Goal: Obtain resource: Download file/media

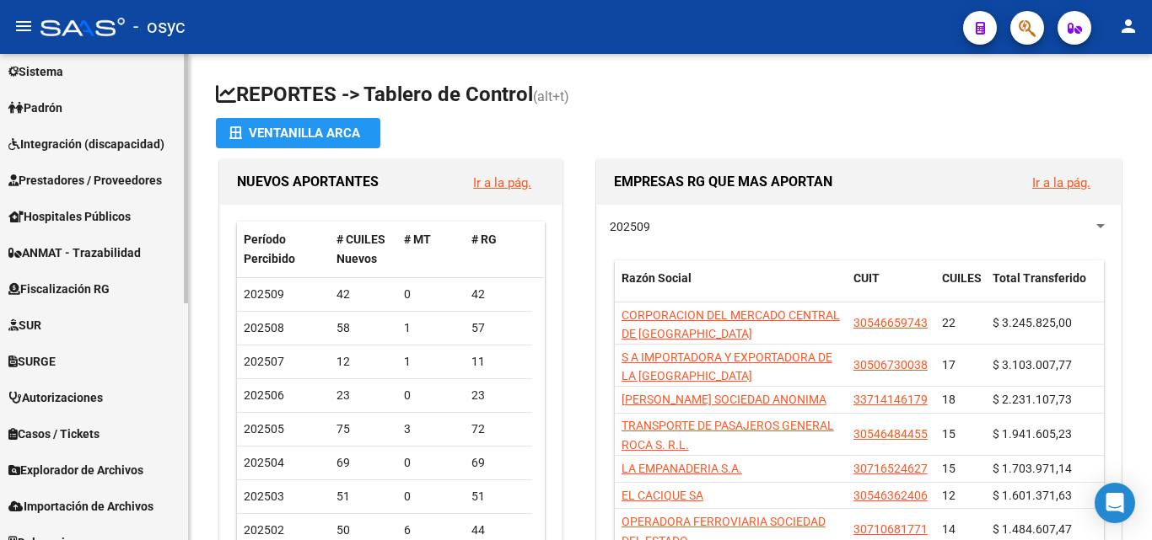
scroll to position [463, 0]
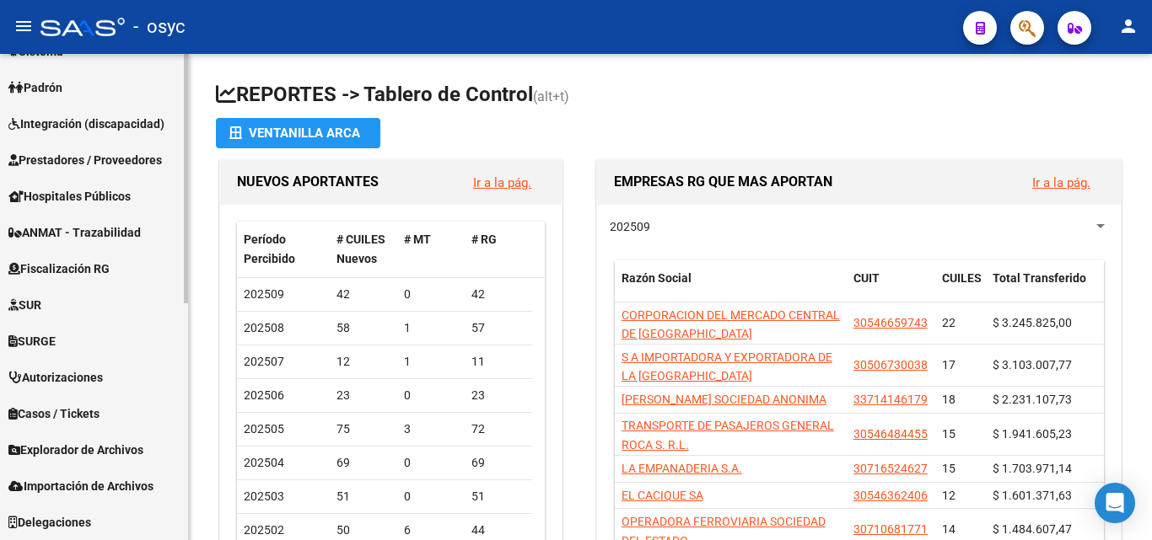
click at [80, 452] on span "Explorador de Archivos" at bounding box center [75, 450] width 135 height 19
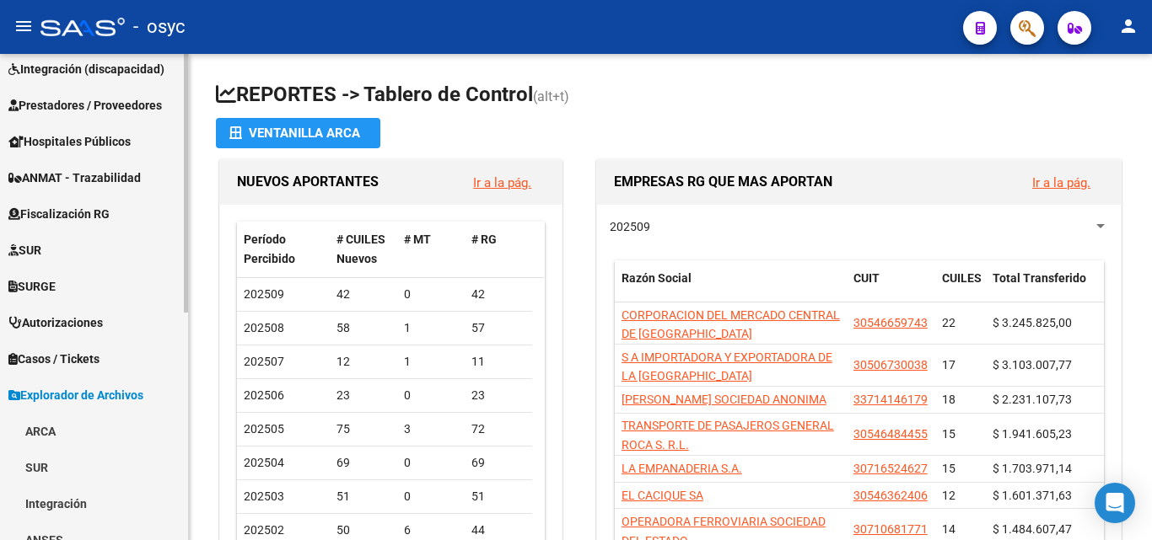
scroll to position [293, 0]
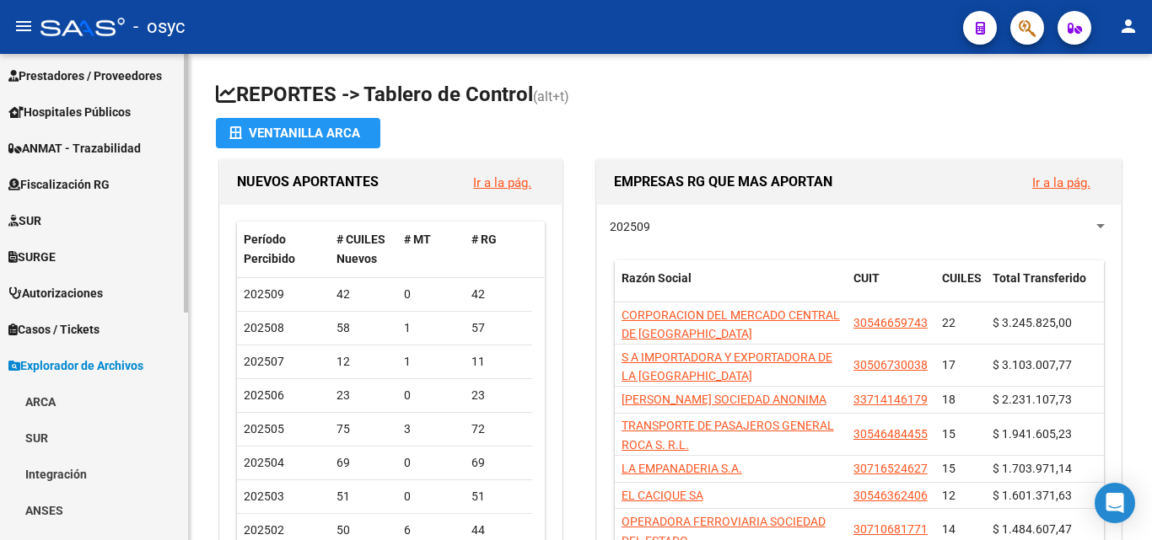
click at [64, 398] on link "ARCA" at bounding box center [94, 402] width 188 height 36
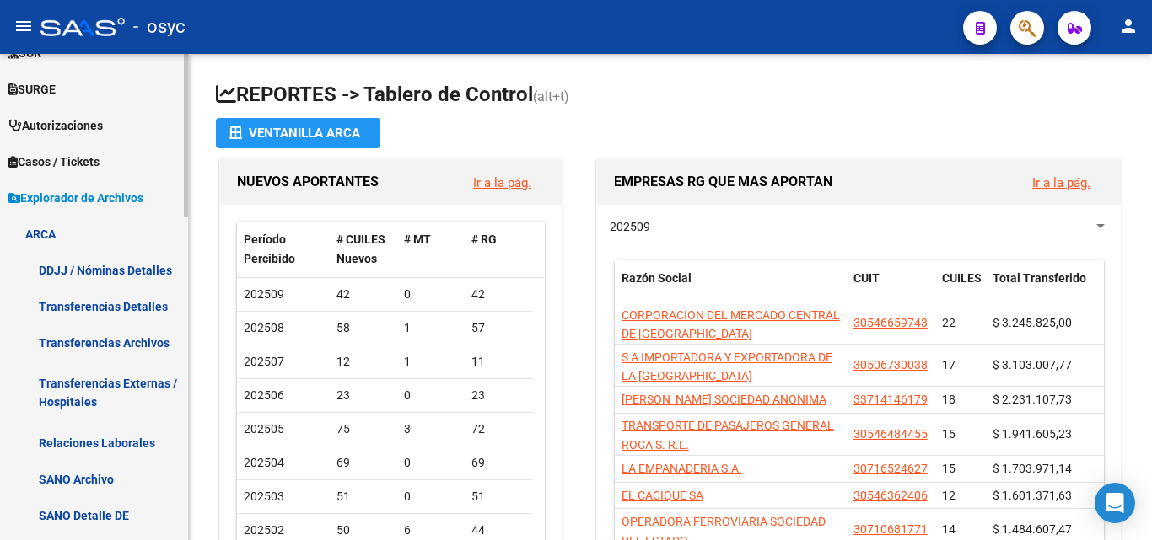
scroll to position [462, 0]
click at [125, 303] on link "Transferencias Detalles" at bounding box center [94, 305] width 188 height 36
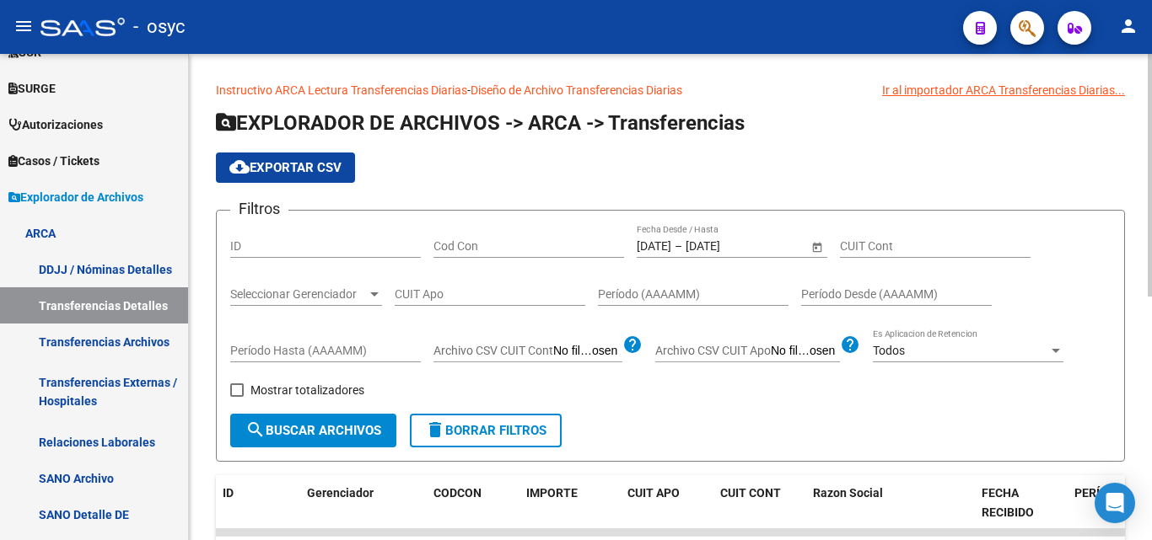
click at [496, 287] on div "CUIT Apo" at bounding box center [490, 289] width 191 height 34
paste input "27-34463156-0"
type input "27-34463156-0"
click at [322, 421] on button "search Buscar Archivos" at bounding box center [313, 431] width 166 height 34
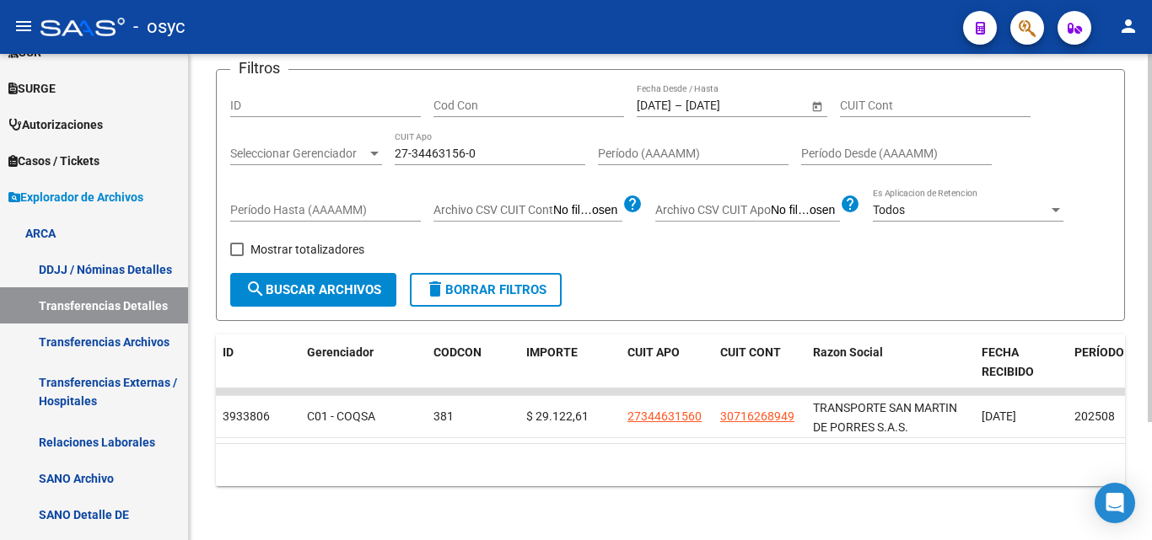
scroll to position [71, 0]
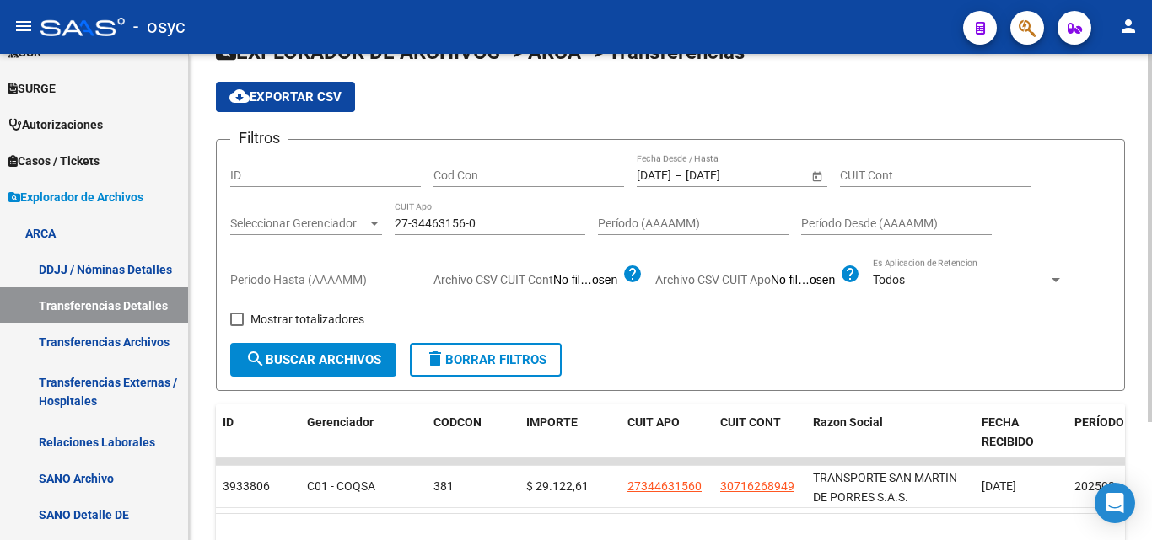
click at [671, 179] on input "[DATE]" at bounding box center [653, 176] width 35 height 14
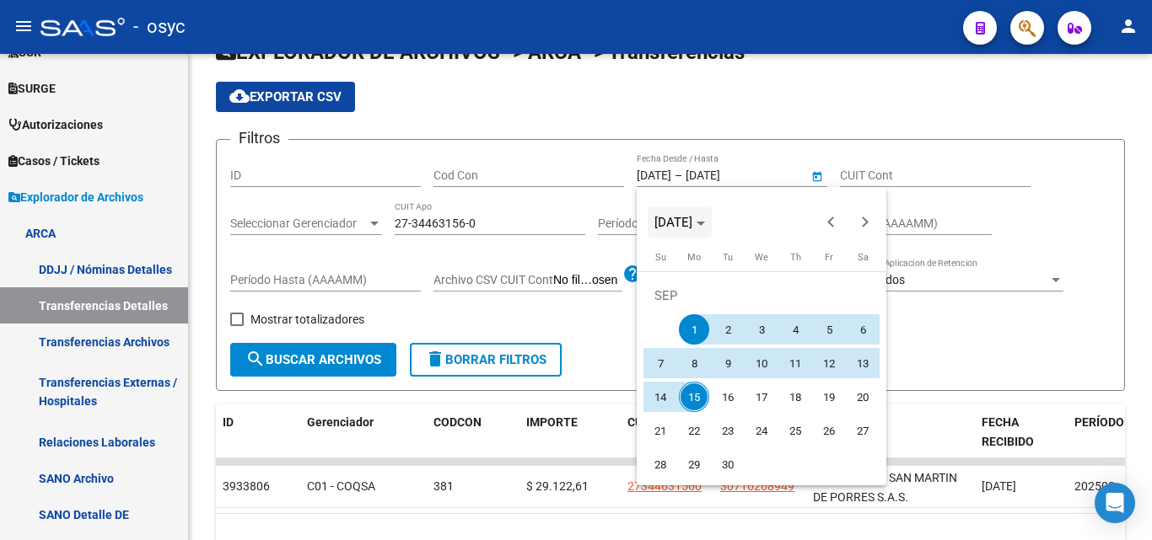
click at [705, 223] on polygon "Choose month and year" at bounding box center [700, 224] width 8 height 4
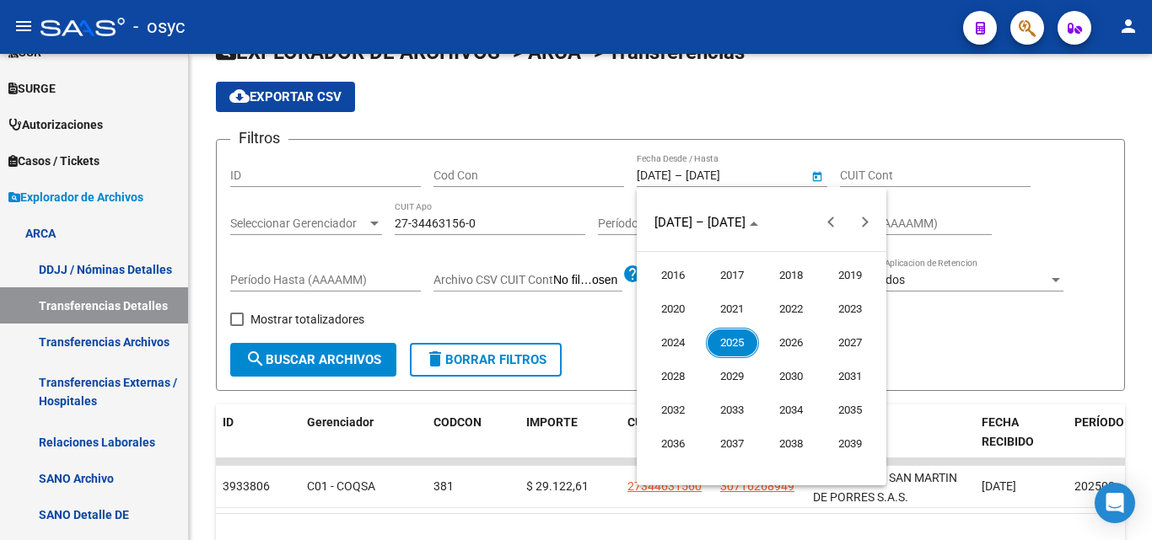
click at [730, 344] on span "2025" at bounding box center [732, 343] width 53 height 30
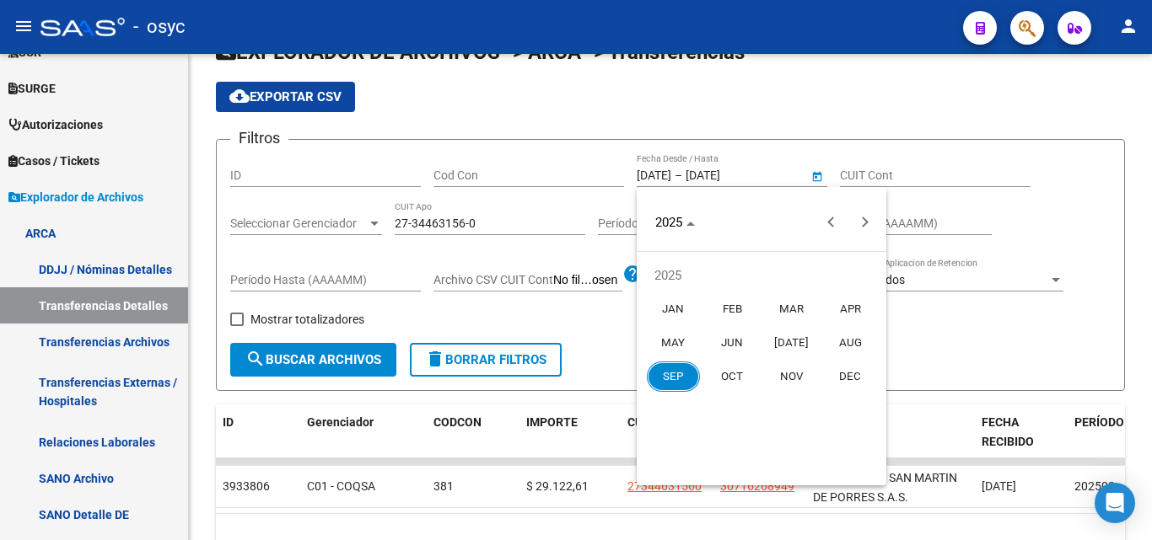
click at [683, 303] on span "JAN" at bounding box center [673, 309] width 53 height 30
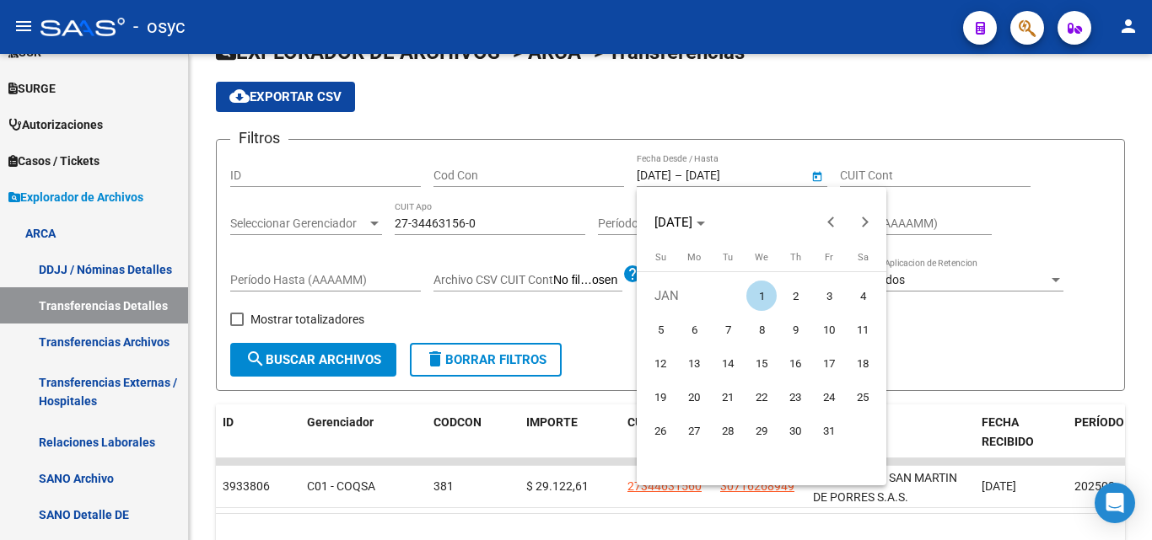
click at [759, 293] on span "1" at bounding box center [761, 296] width 30 height 30
type input "[DATE]"
click at [789, 112] on div at bounding box center [576, 270] width 1152 height 540
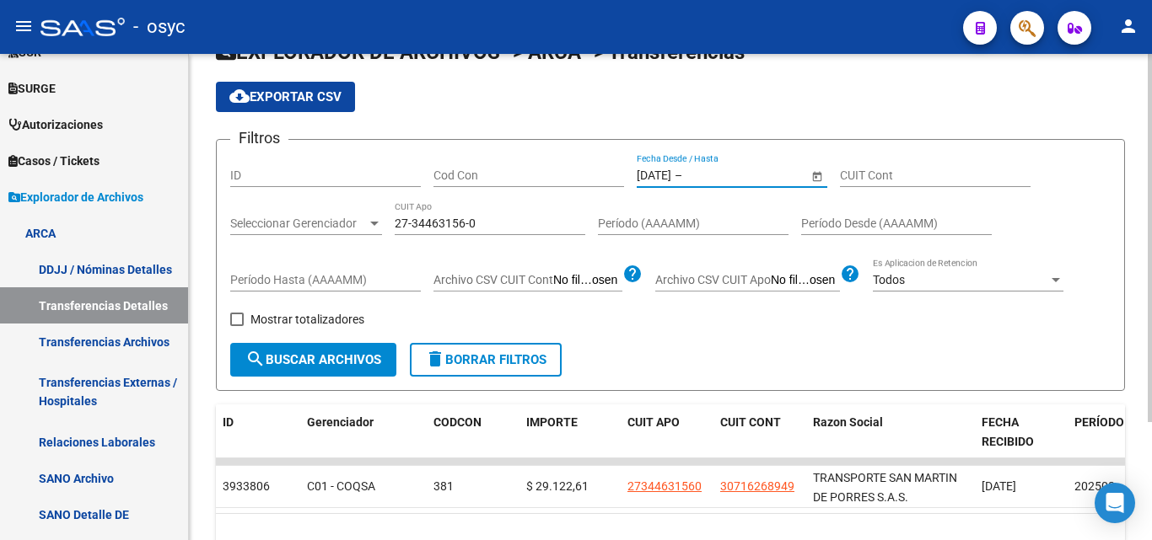
click at [721, 184] on div "[DATE] [DATE] – Fecha fin Fecha Desde / Hasta" at bounding box center [721, 170] width 171 height 34
click at [721, 174] on input "text" at bounding box center [726, 176] width 83 height 14
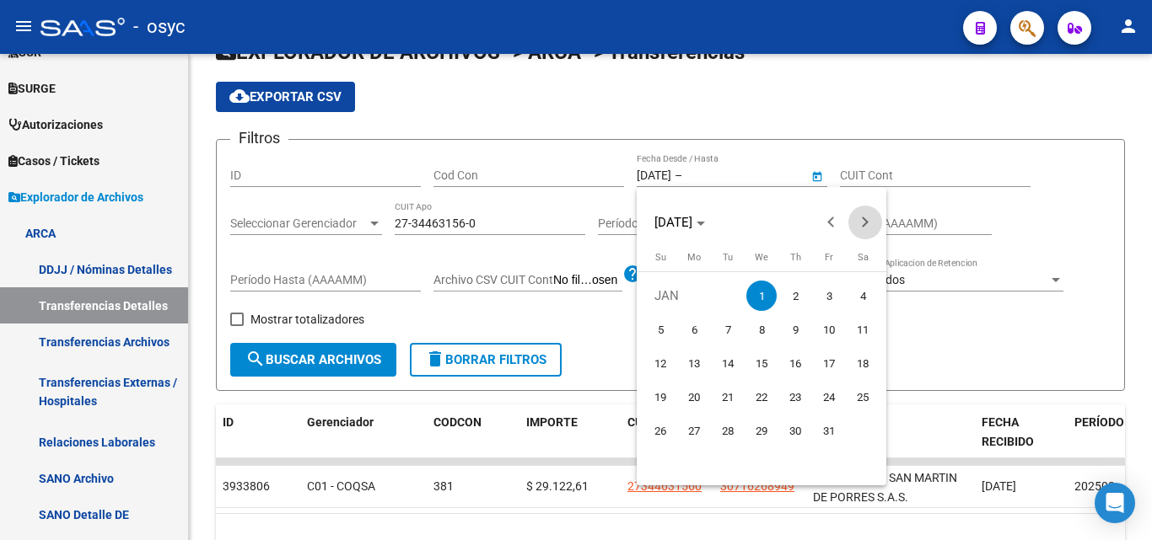
click at [866, 217] on span "Next month" at bounding box center [865, 223] width 34 height 34
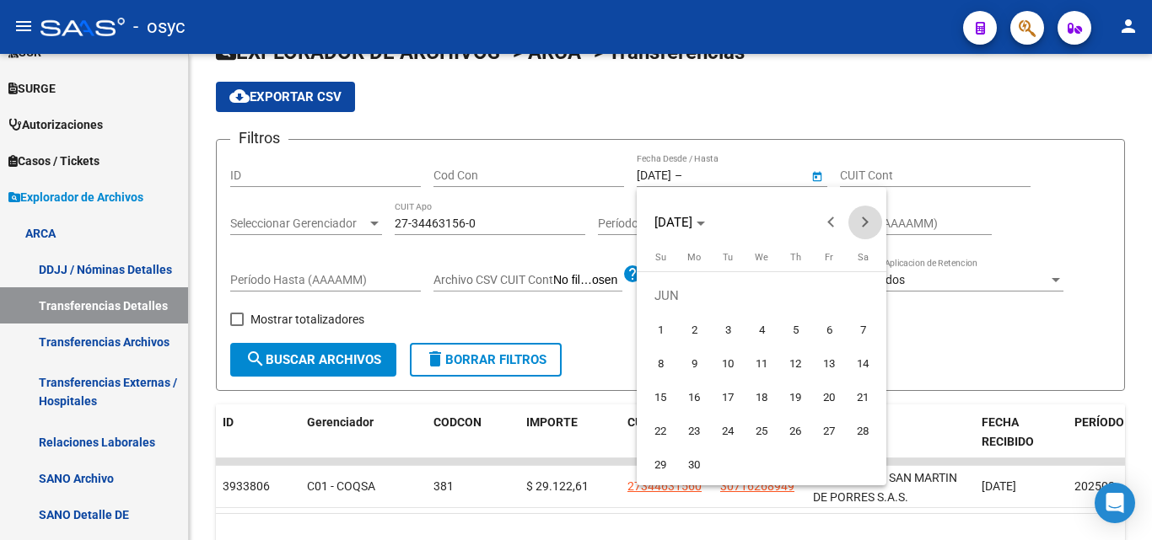
click at [866, 217] on span "Next month" at bounding box center [865, 223] width 34 height 34
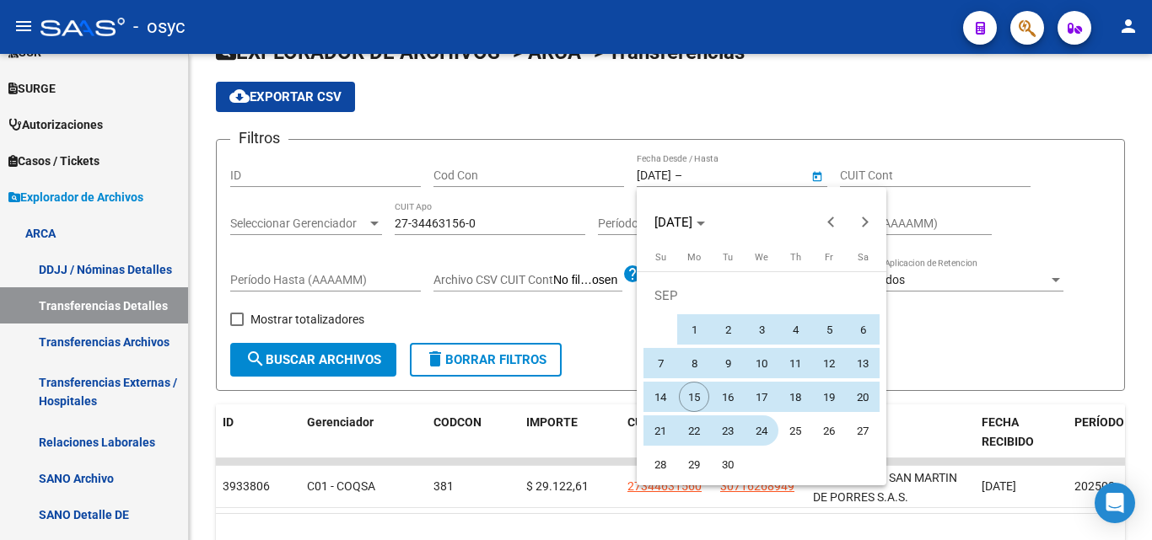
click at [753, 427] on span "24" at bounding box center [761, 431] width 30 height 30
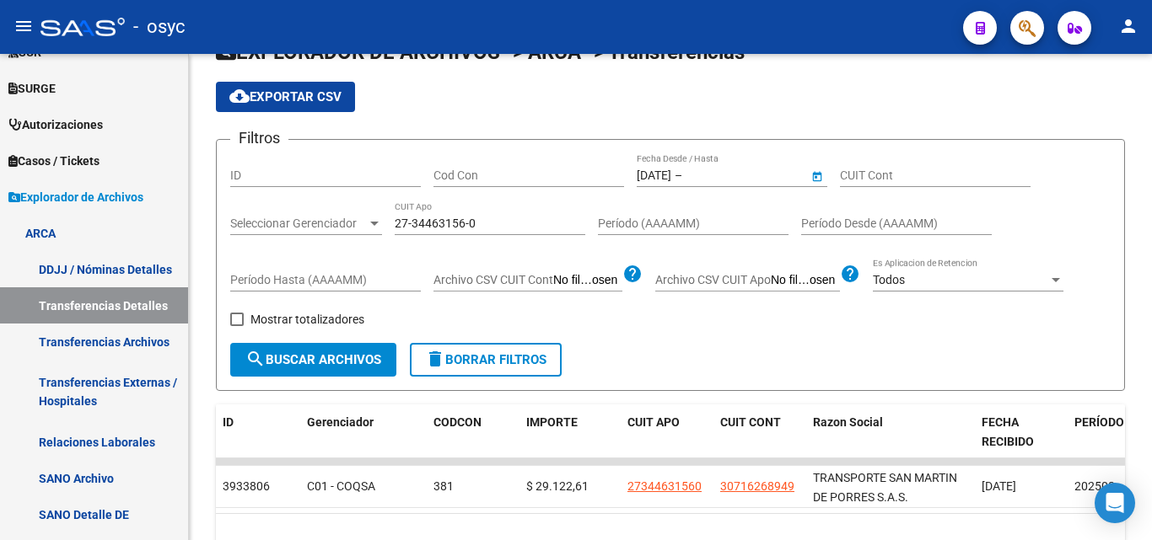
type input "[DATE]"
click at [813, 98] on div "cloud_download Exportar CSV" at bounding box center [670, 97] width 909 height 30
click at [307, 368] on button "search Buscar Archivos" at bounding box center [313, 360] width 166 height 34
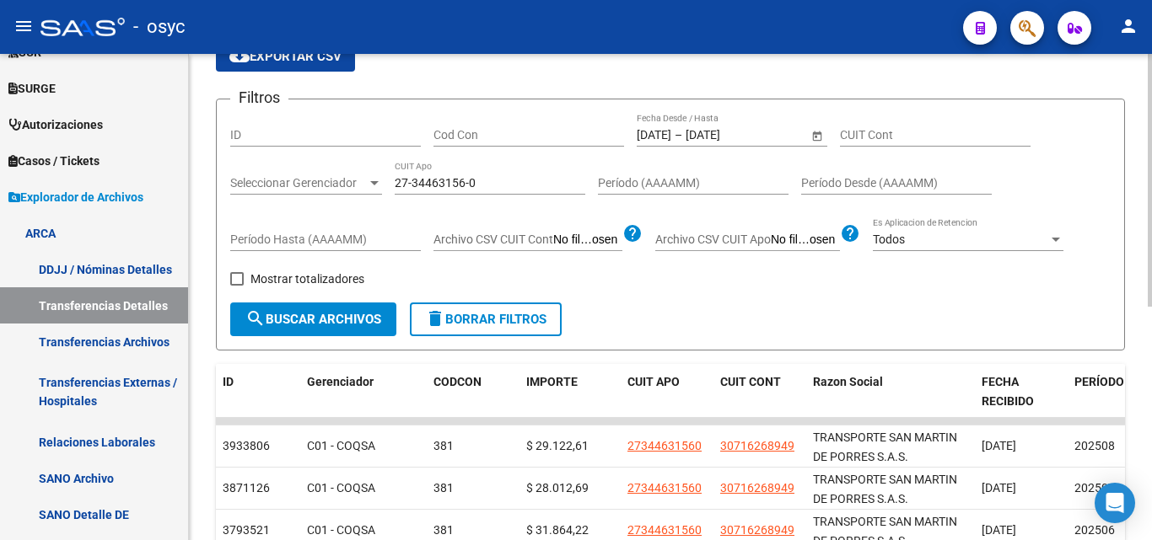
scroll to position [0, 0]
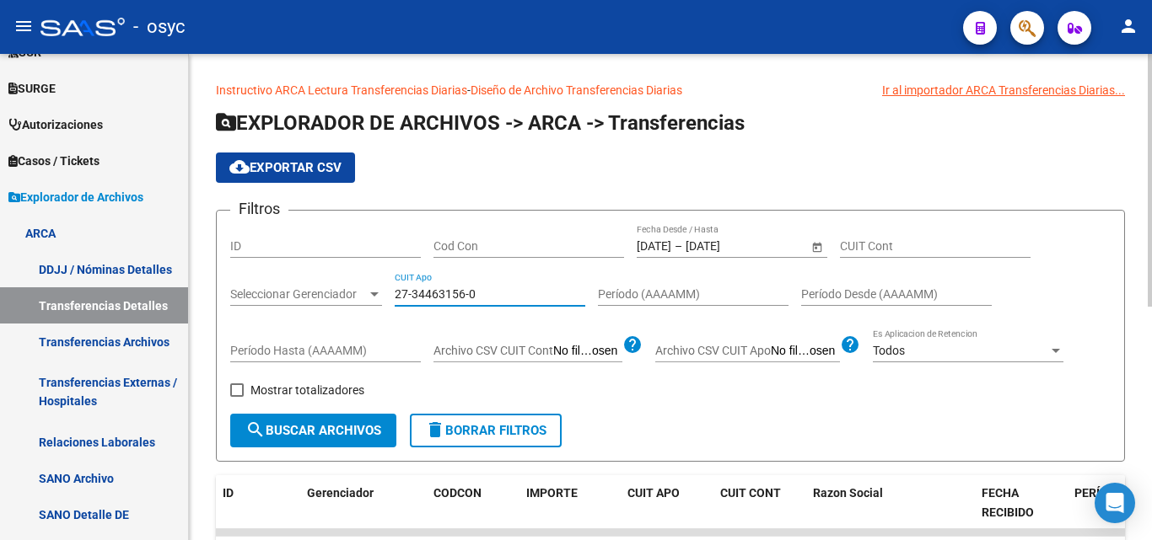
drag, startPoint x: 490, startPoint y: 294, endPoint x: 322, endPoint y: 286, distance: 168.0
click at [322, 286] on div "Filtros ID Cod Con [DATE] [DATE] – [DATE] [DATE] Fecha Desde / Hasta CUIT Cont …" at bounding box center [670, 319] width 880 height 190
